Goal: Information Seeking & Learning: Learn about a topic

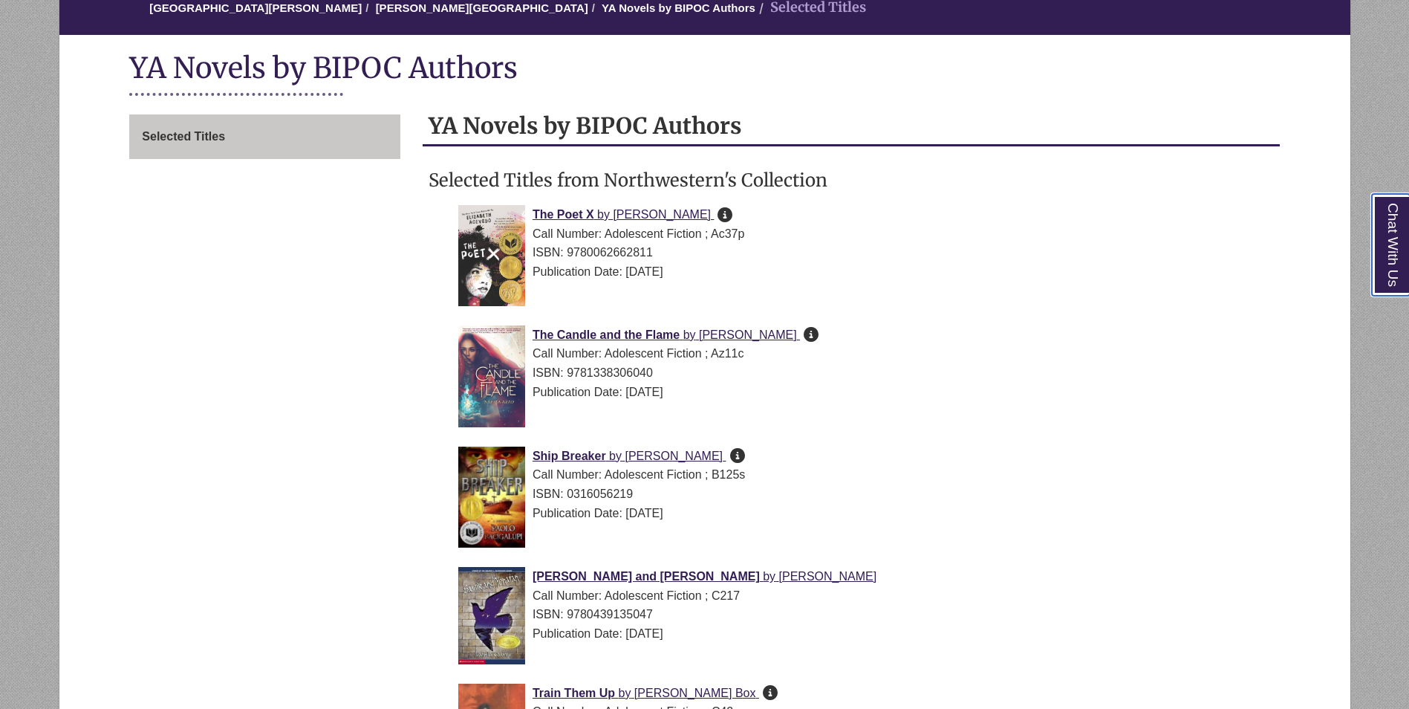
scroll to position [371, 0]
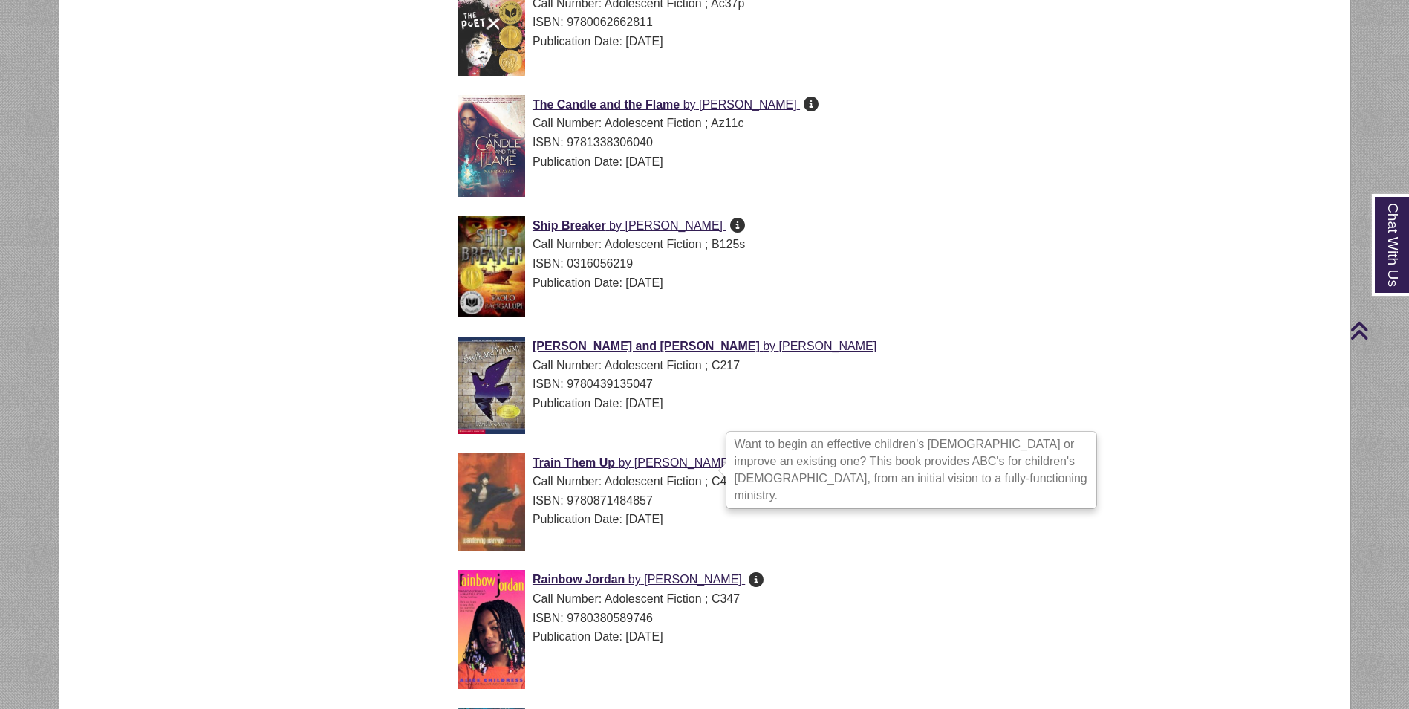
click at [763, 462] on icon "Want to begin an effective children's church or improve an existing one? This b…" at bounding box center [770, 461] width 15 height 1
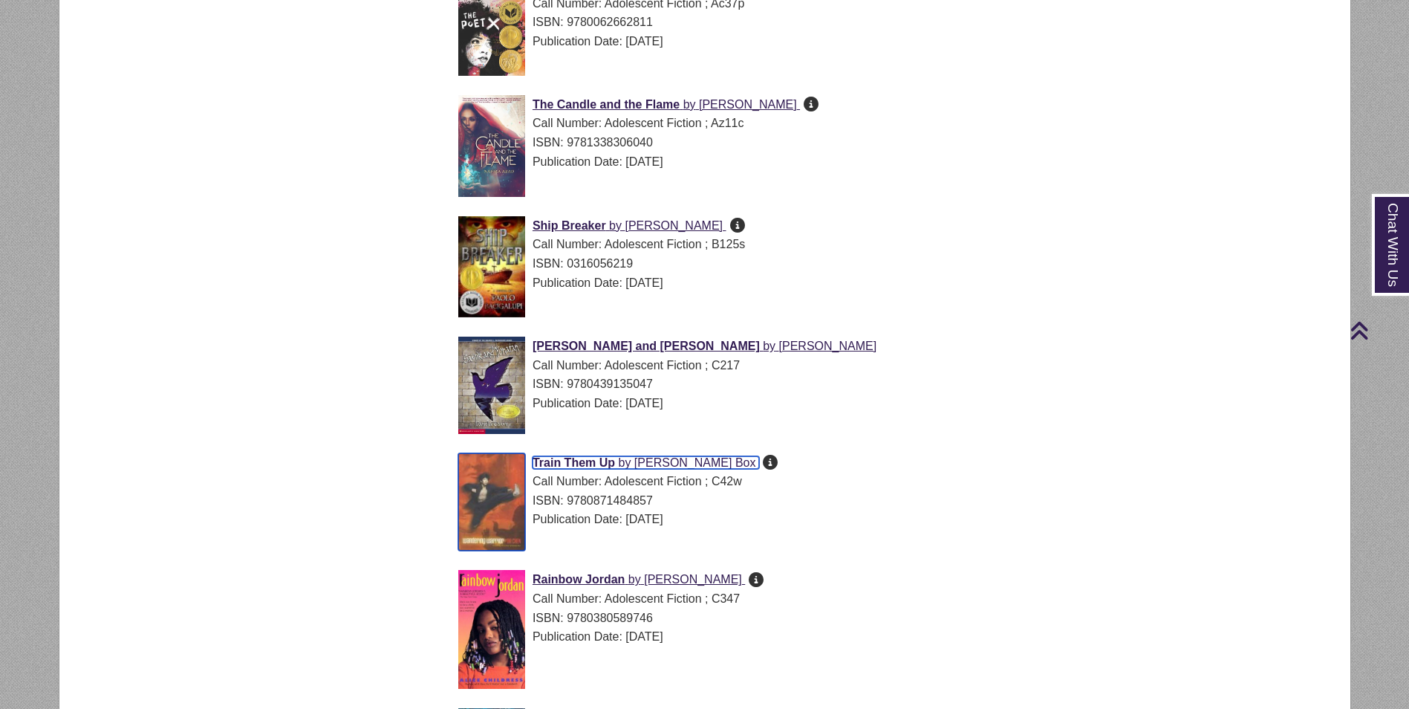
click at [663, 461] on span "Tammy Box" at bounding box center [695, 462] width 122 height 13
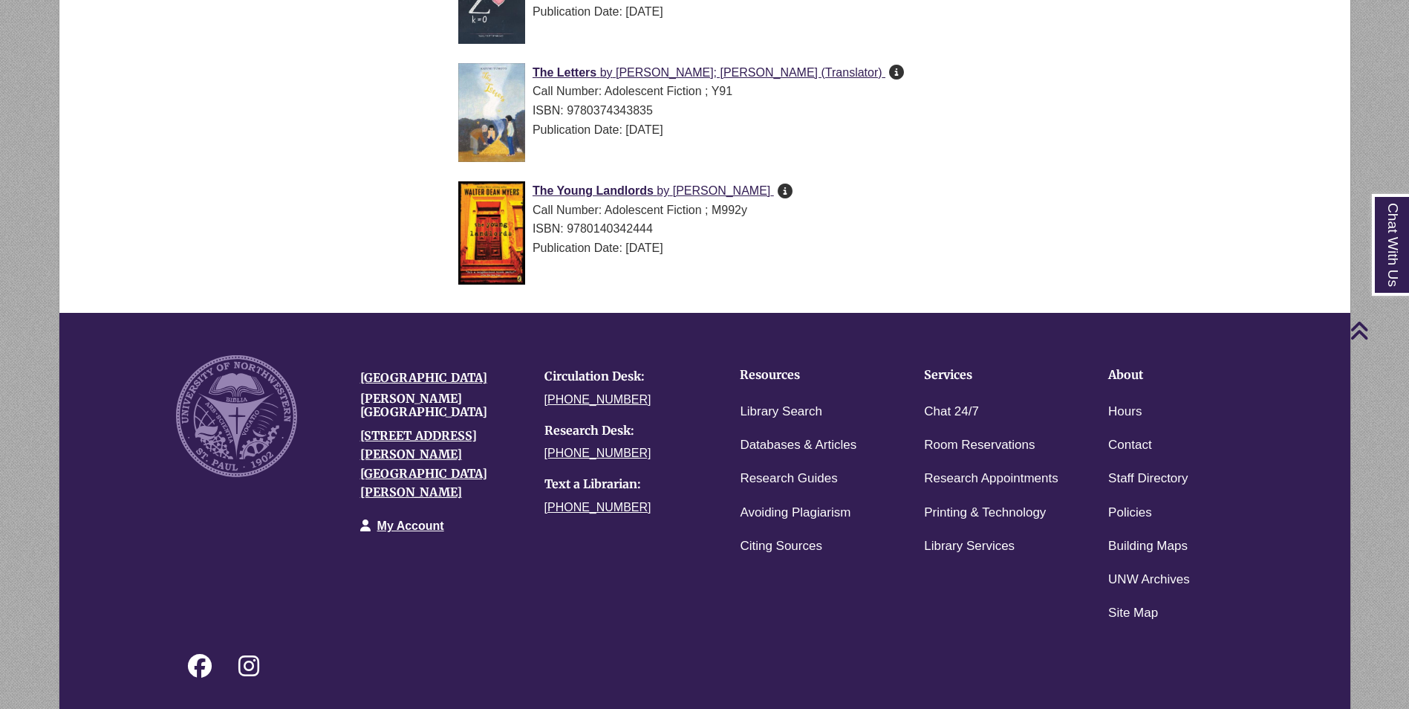
scroll to position [5525, 0]
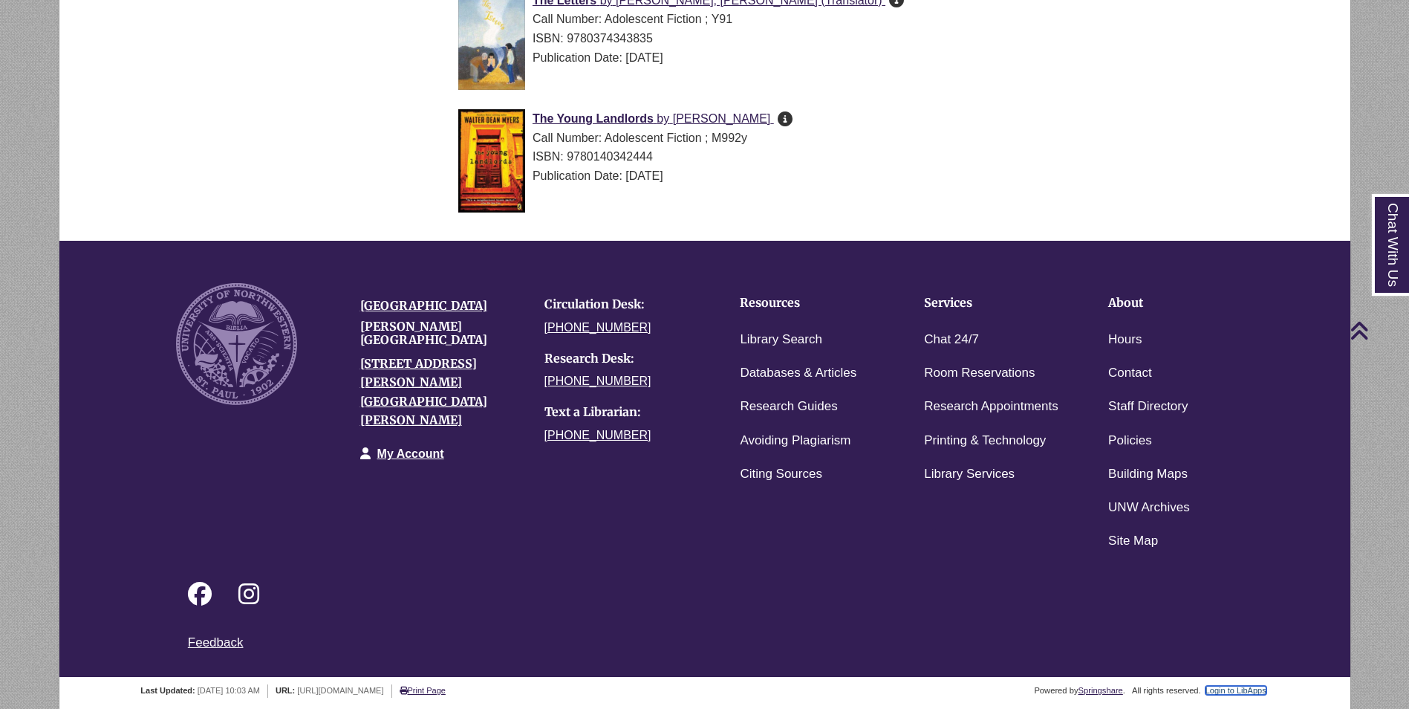
click at [1228, 694] on link "Login to LibApps" at bounding box center [1235, 690] width 61 height 9
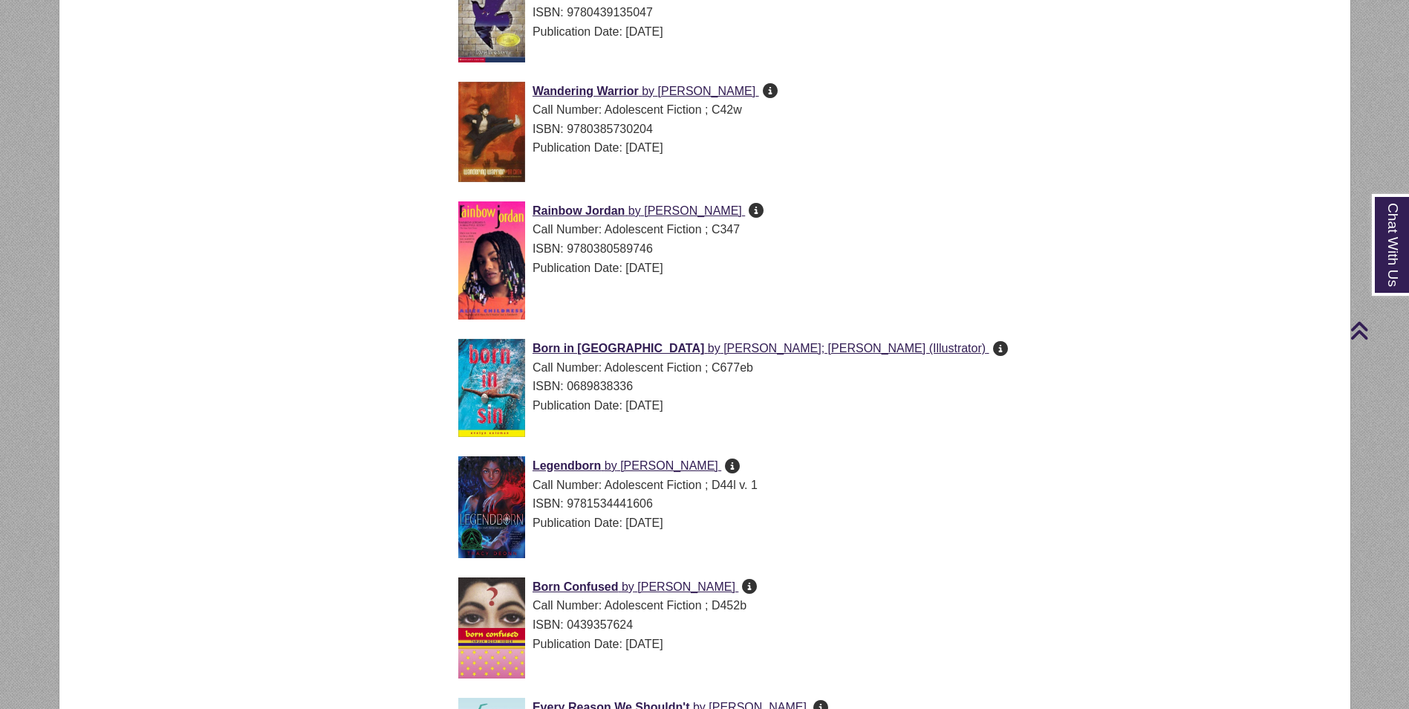
scroll to position [594, 0]
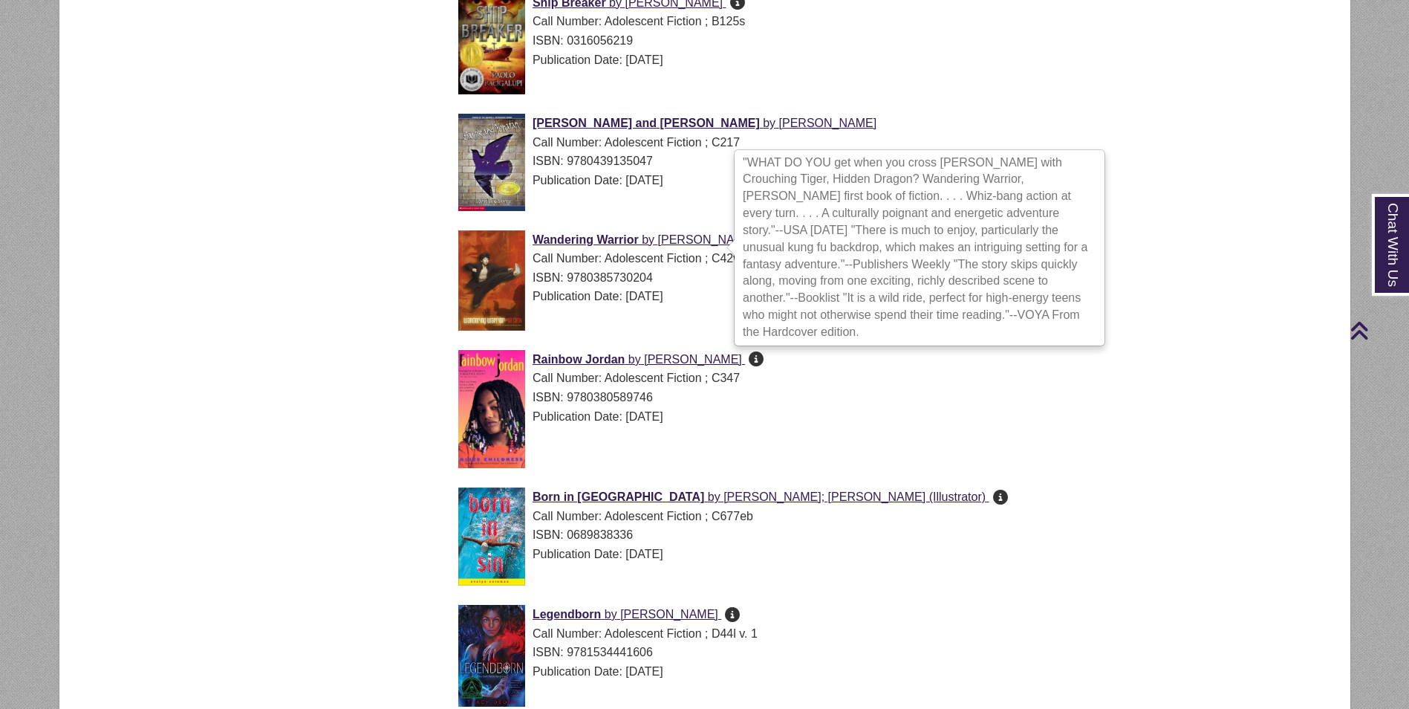
click at [763, 239] on icon ""WHAT DO YOU get when you cross [PERSON_NAME] with Crouching Tiger, Hidden Drag…" at bounding box center [770, 238] width 15 height 1
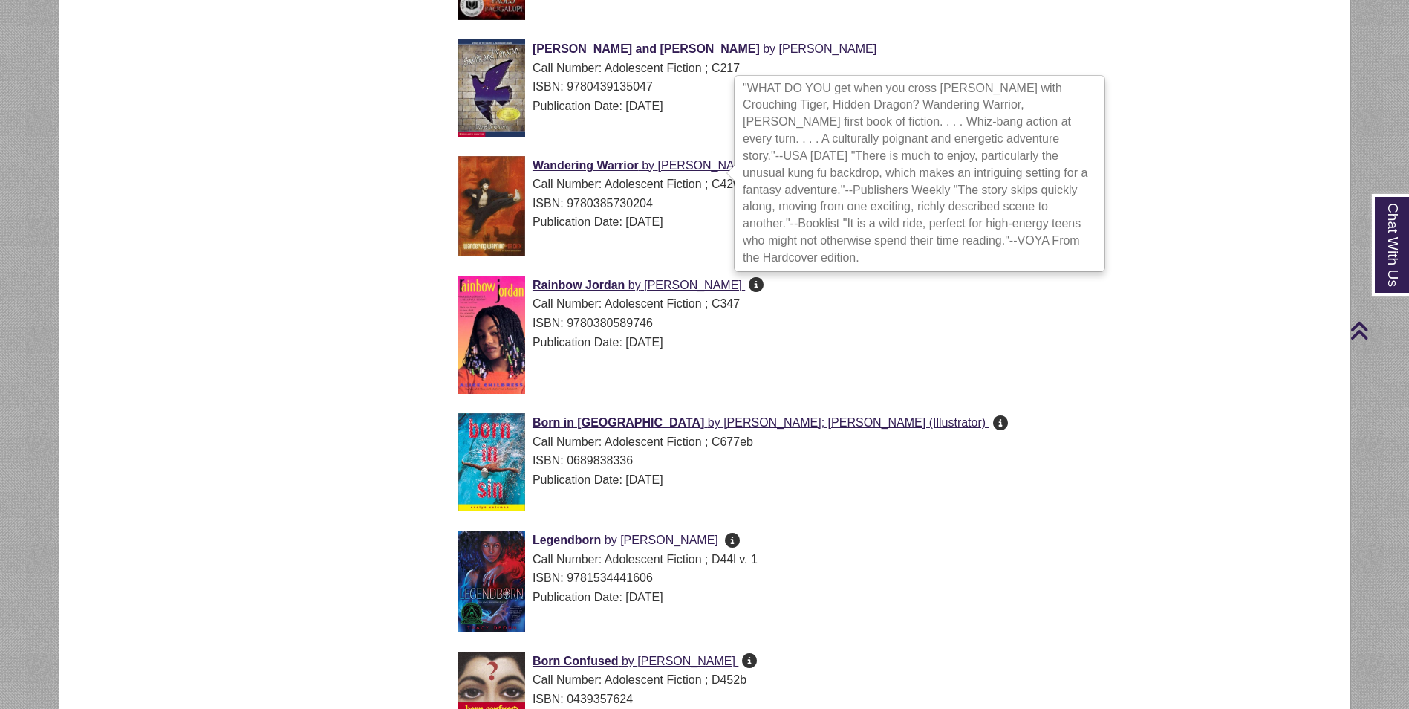
click at [935, 385] on div "Rainbow Jordan by [PERSON_NAME] Here is Rainbow [PERSON_NAME]: too brave to be …" at bounding box center [863, 339] width 810 height 126
